Goal: Information Seeking & Learning: Learn about a topic

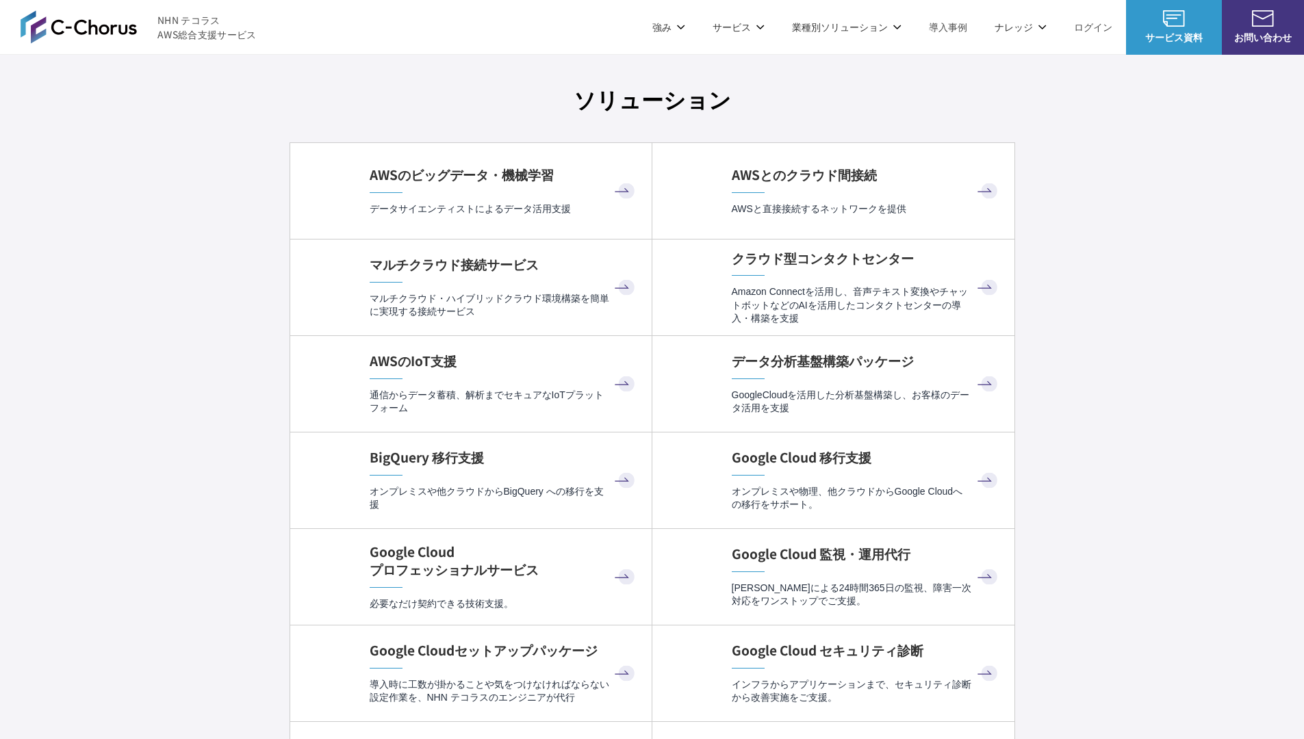
scroll to position [4100, 0]
